Goal: Find specific page/section: Find specific page/section

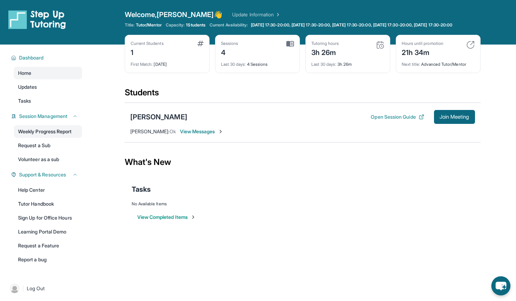
click at [40, 136] on link "Weekly Progress Report" at bounding box center [48, 131] width 68 height 13
click at [11, 16] on img at bounding box center [37, 19] width 58 height 19
